Goal: Check status: Check status

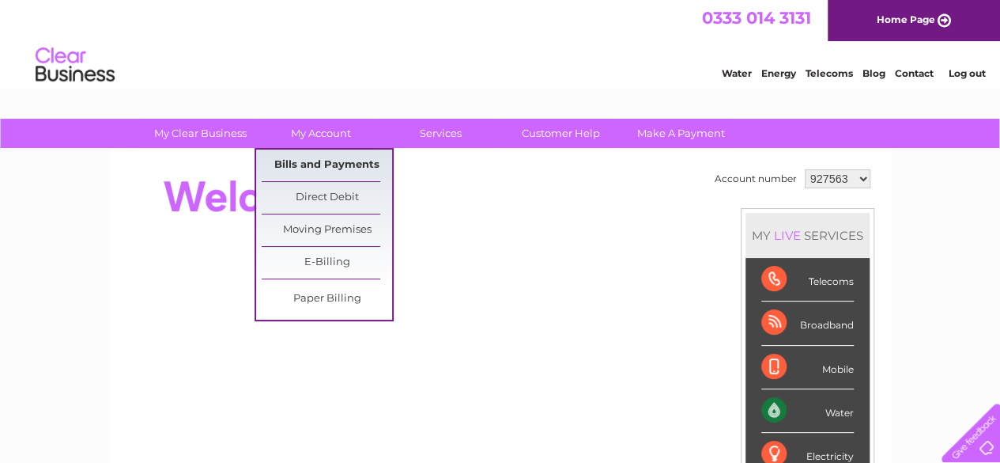
click at [326, 171] on link "Bills and Payments" at bounding box center [327, 165] width 130 height 32
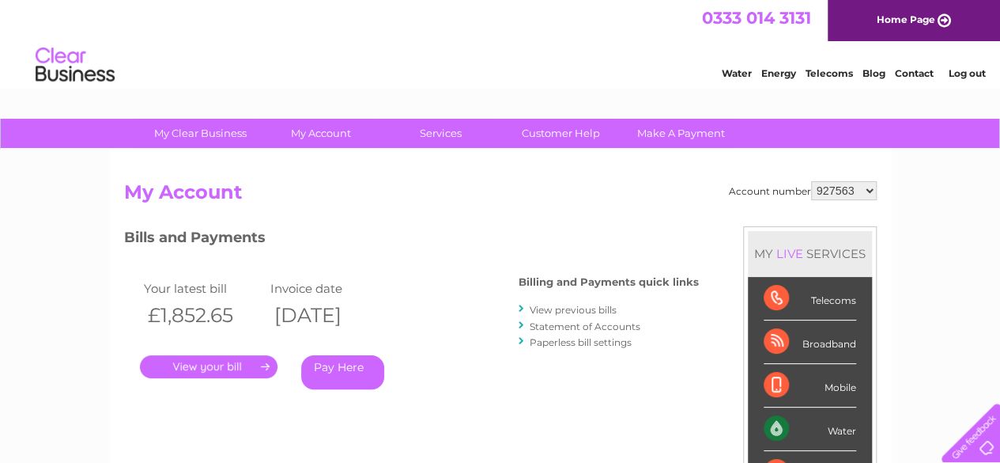
scroll to position [79, 0]
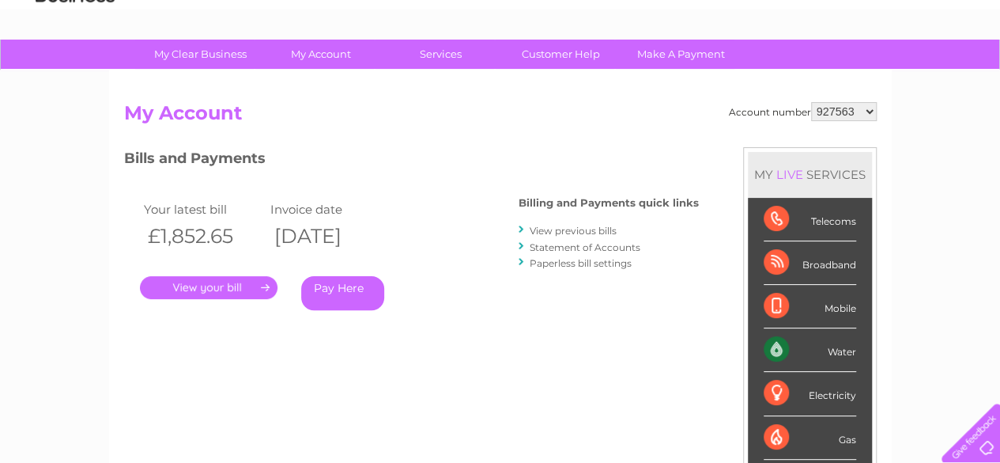
click at [837, 115] on select "927563 1149822" at bounding box center [844, 111] width 66 height 19
select select "1149822"
click at [812, 102] on select "927563 1149822" at bounding box center [844, 111] width 66 height 19
